Goal: Navigation & Orientation: Find specific page/section

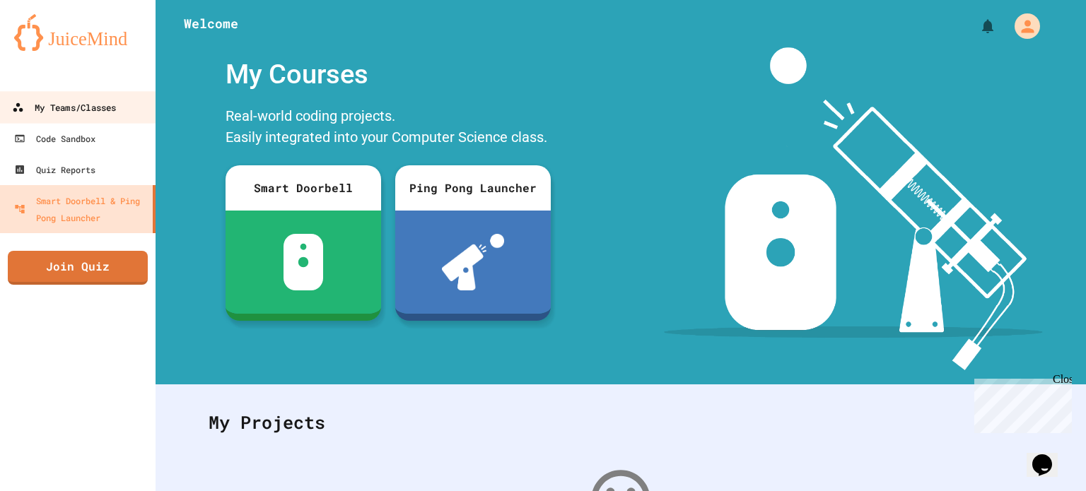
click at [107, 107] on div "My Teams/Classes" at bounding box center [64, 108] width 104 height 18
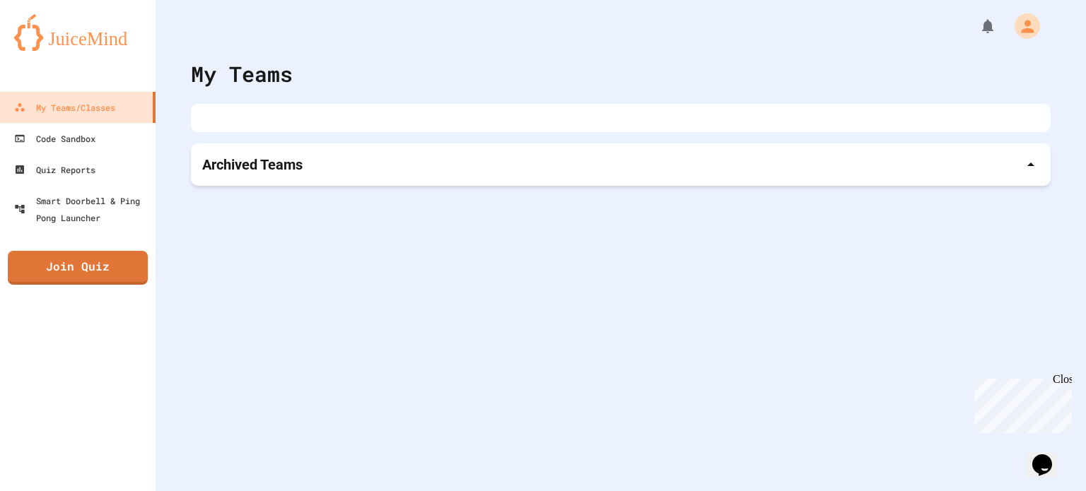
click at [310, 180] on div "Archived Teams" at bounding box center [621, 165] width 860 height 42
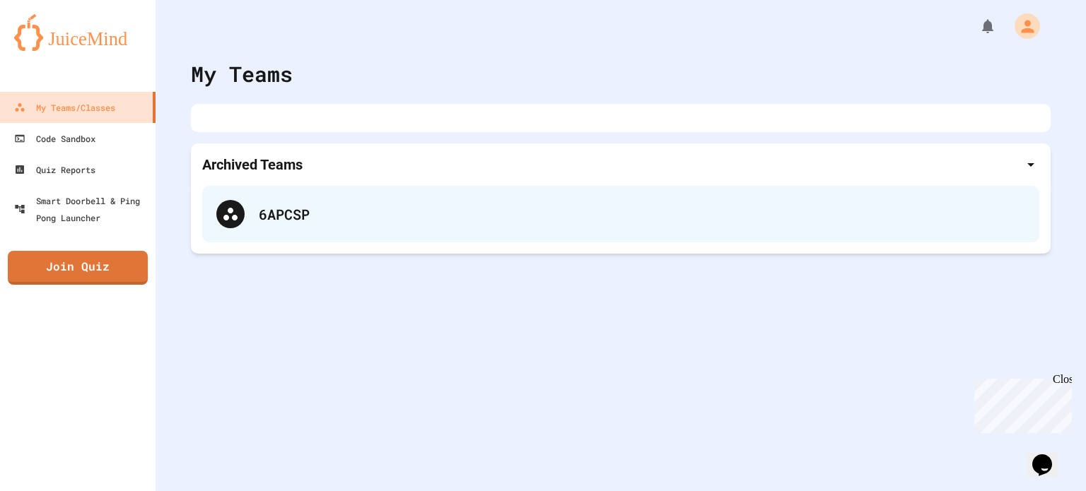
click at [295, 208] on div "6APCSP" at bounding box center [642, 214] width 766 height 21
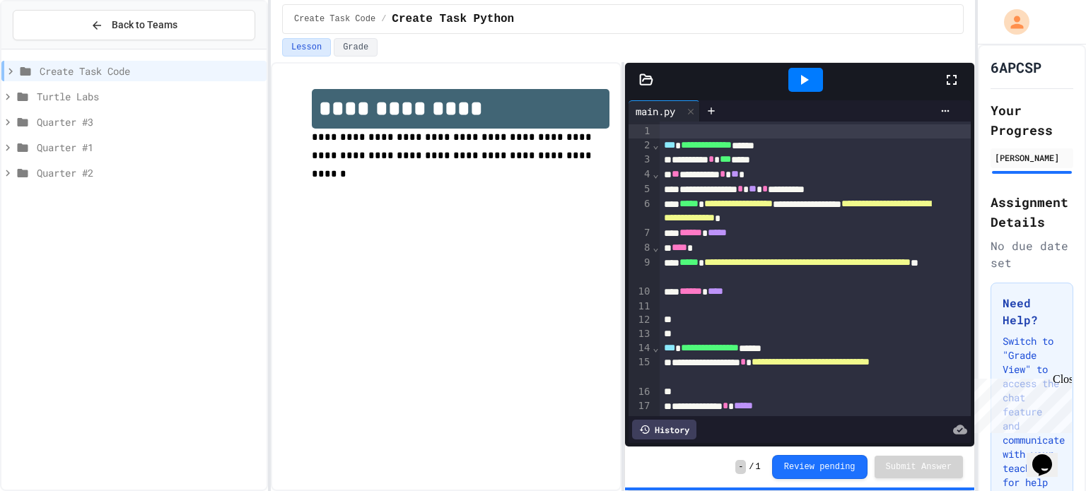
click at [962, 86] on div at bounding box center [958, 80] width 31 height 38
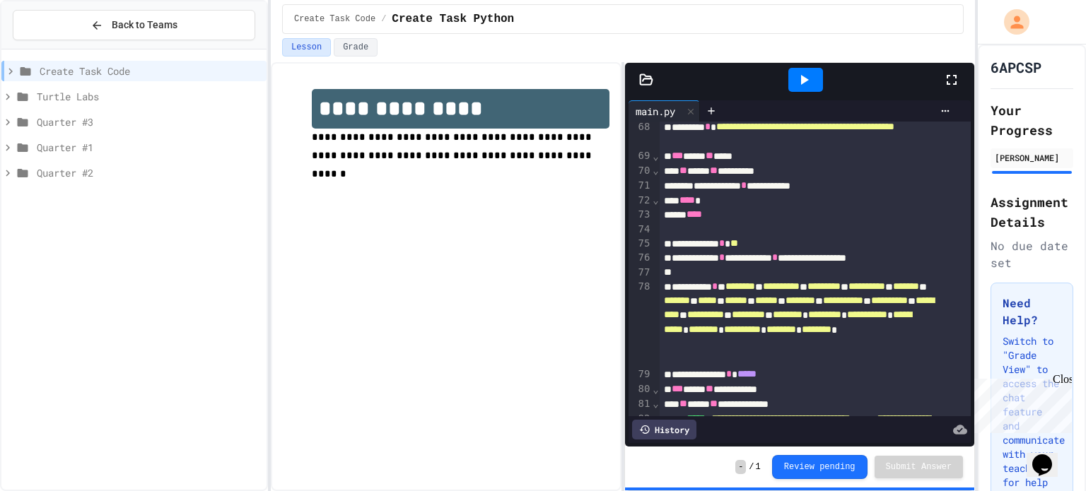
scroll to position [1197, 0]
